Goal: Task Accomplishment & Management: Use online tool/utility

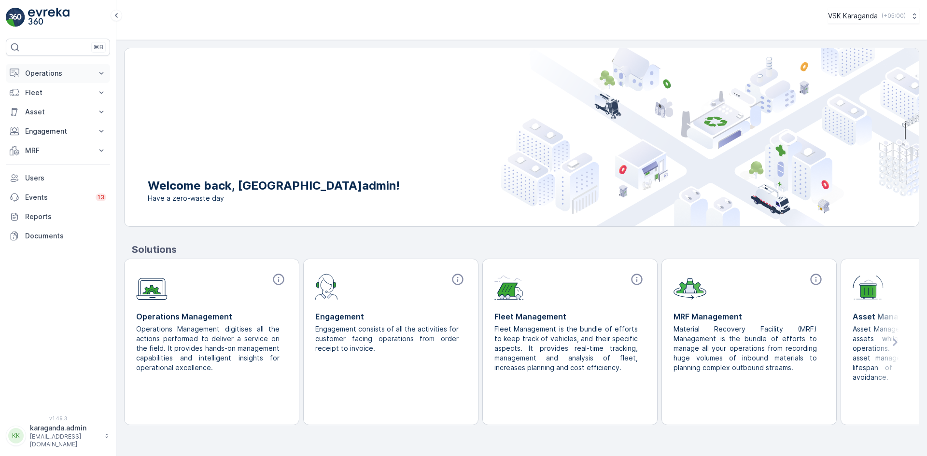
click at [52, 69] on p "Operations" at bounding box center [58, 74] width 66 height 10
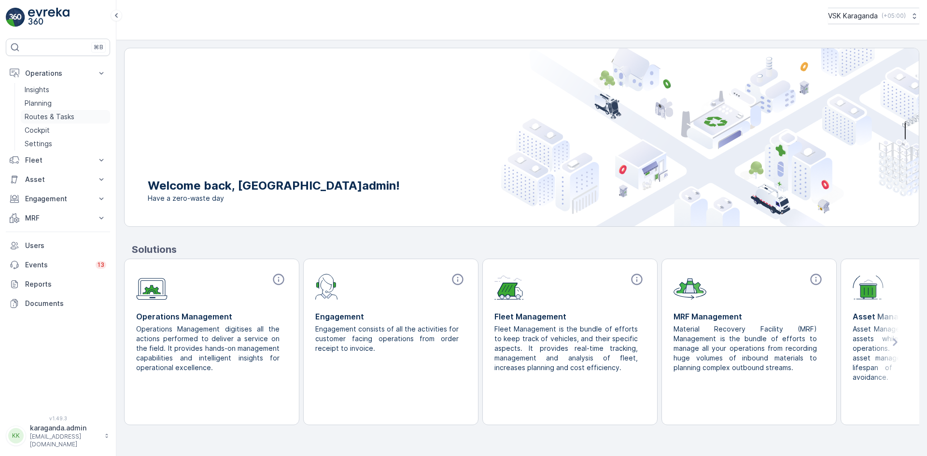
click at [61, 112] on link "Routes & Tasks" at bounding box center [65, 117] width 89 height 14
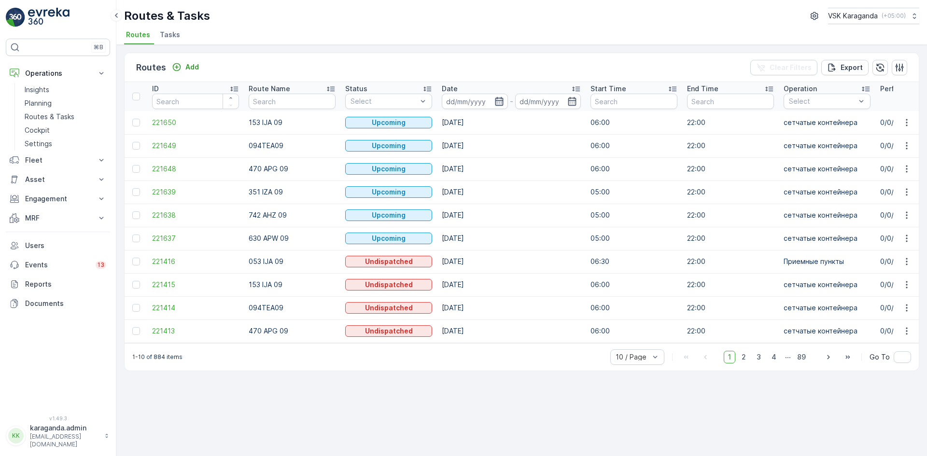
click at [499, 100] on icon "button" at bounding box center [499, 101] width 8 height 9
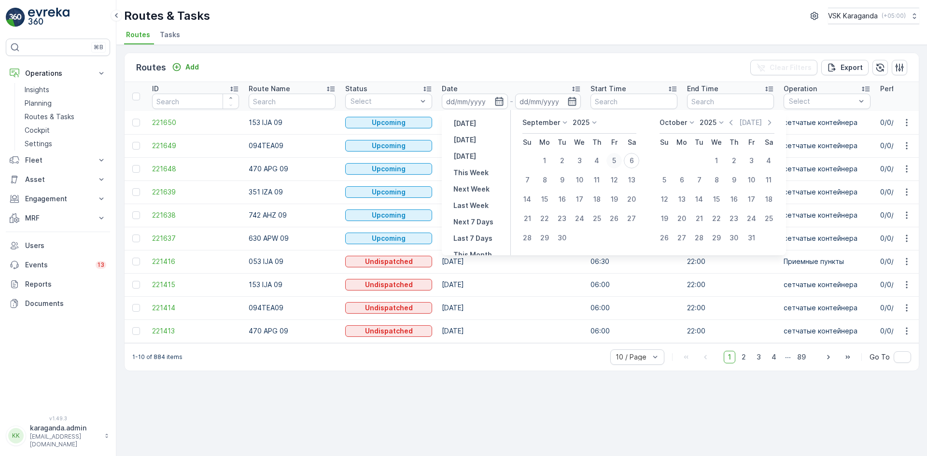
click at [619, 162] on div "5" at bounding box center [613, 160] width 15 height 15
type input "[DATE]"
click at [619, 162] on div "5" at bounding box center [613, 160] width 15 height 15
type input "[DATE]"
click at [619, 162] on div "5" at bounding box center [613, 160] width 15 height 15
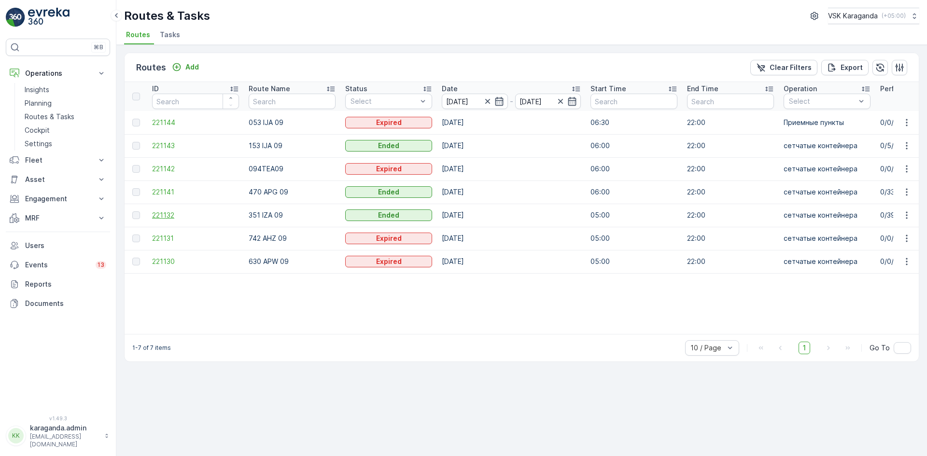
click at [162, 219] on span "221132" at bounding box center [195, 216] width 87 height 10
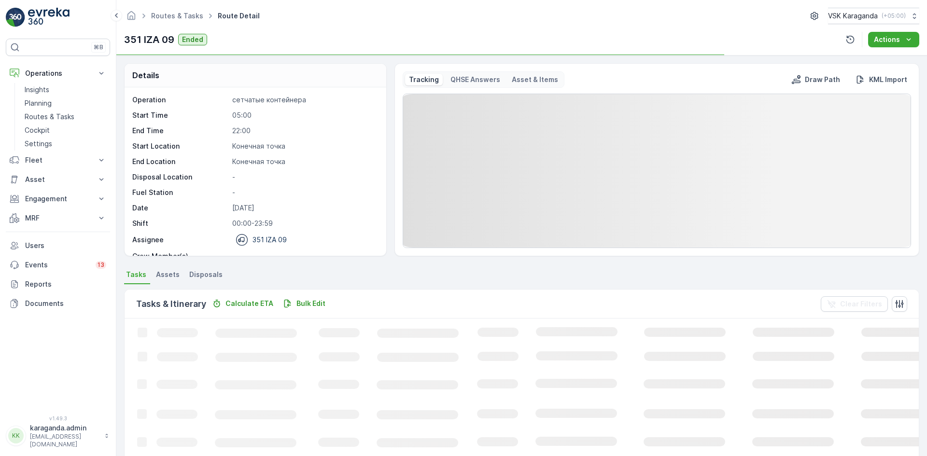
drag, startPoint x: 211, startPoint y: 271, endPoint x: 229, endPoint y: 272, distance: 18.4
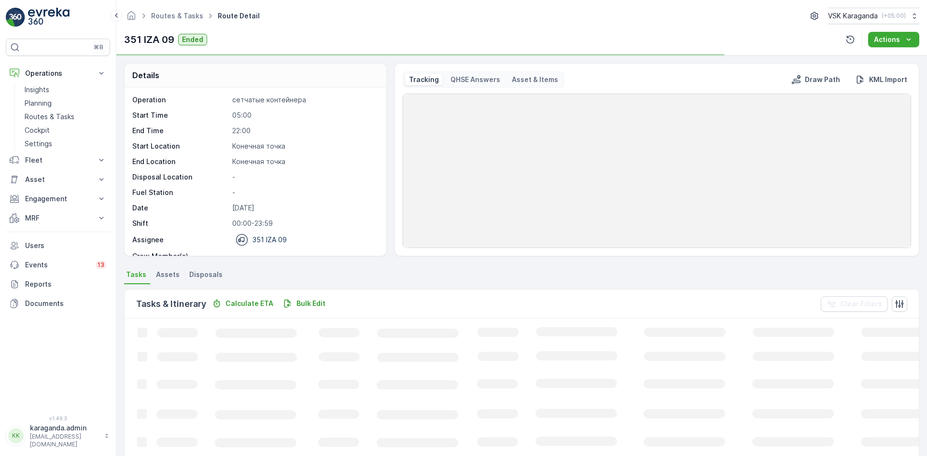
click at [211, 272] on span "Disposals" at bounding box center [205, 275] width 33 height 10
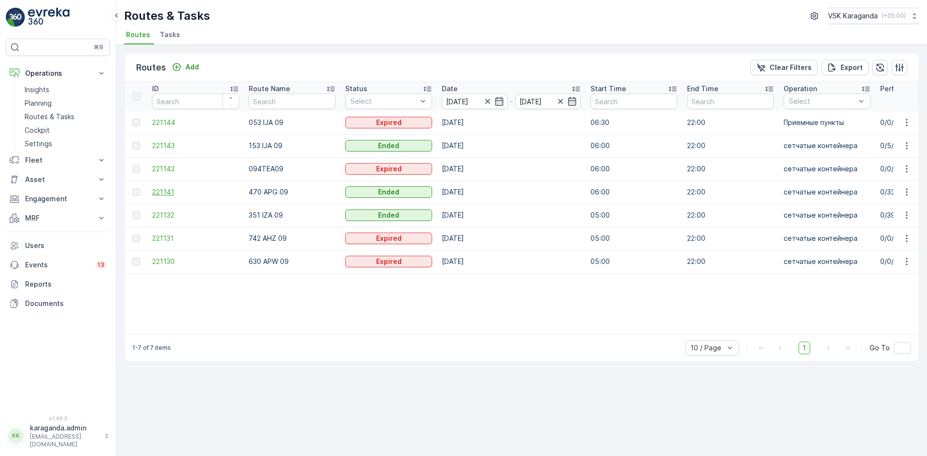
click at [162, 189] on span "221141" at bounding box center [195, 192] width 87 height 10
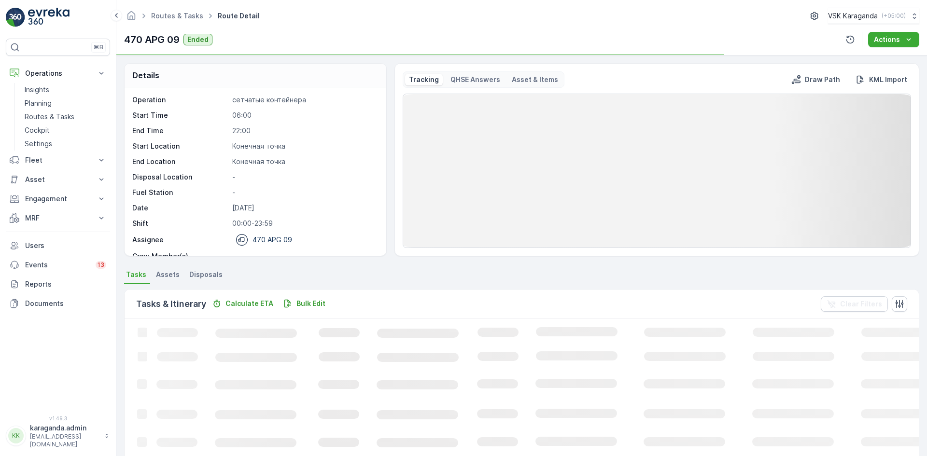
click at [210, 275] on span "Disposals" at bounding box center [205, 275] width 33 height 10
